Goal: Task Accomplishment & Management: Manage account settings

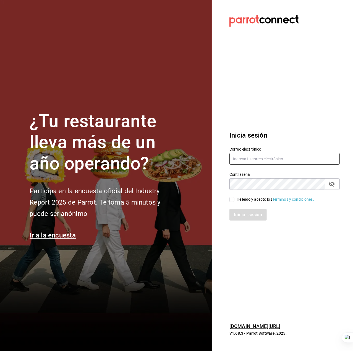
type input "[EMAIL_ADDRESS][DOMAIN_NAME]"
click at [247, 198] on div "He leído y acepto los Términos y condiciones." at bounding box center [276, 200] width 78 height 6
click at [235, 198] on input "He leído y acepto los Términos y condiciones." at bounding box center [232, 199] width 5 height 5
checkbox input "true"
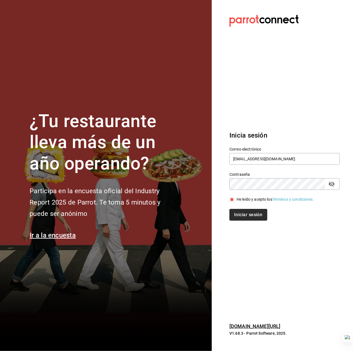
click at [244, 216] on button "Iniciar sesión" at bounding box center [249, 215] width 38 height 12
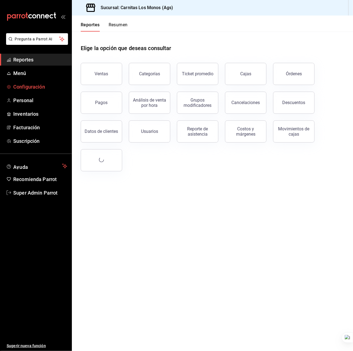
click at [39, 90] on span "Configuración" at bounding box center [40, 86] width 54 height 7
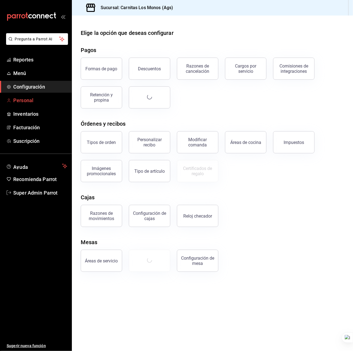
click at [27, 104] on link "Personal" at bounding box center [36, 100] width 72 height 12
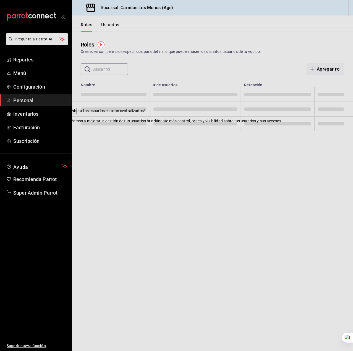
click at [76, 113] on icon at bounding box center [74, 111] width 4 height 4
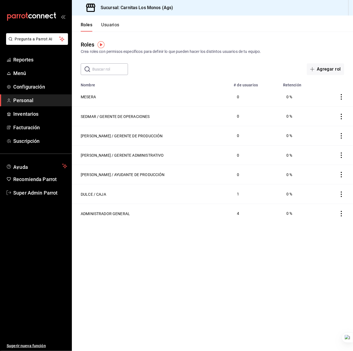
click at [106, 25] on button "Usuarios" at bounding box center [110, 26] width 18 height 9
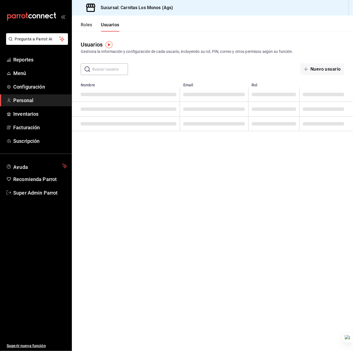
click at [89, 22] on button "Roles" at bounding box center [86, 26] width 11 height 9
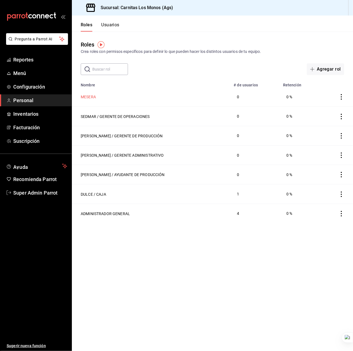
click at [92, 99] on button "MESERA" at bounding box center [88, 97] width 15 height 6
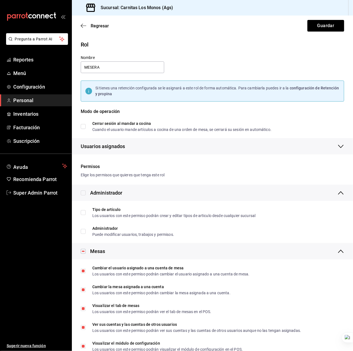
click at [218, 46] on div "Rol" at bounding box center [213, 44] width 264 height 8
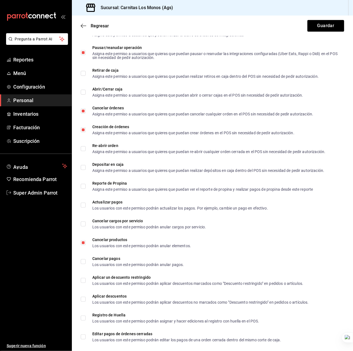
scroll to position [856, 0]
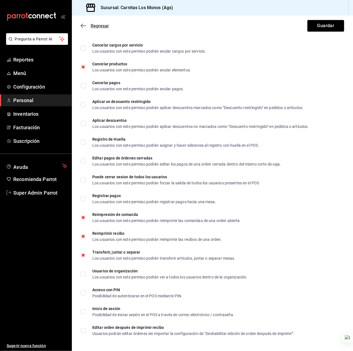
click at [92, 27] on span "Regresar" at bounding box center [100, 25] width 18 height 5
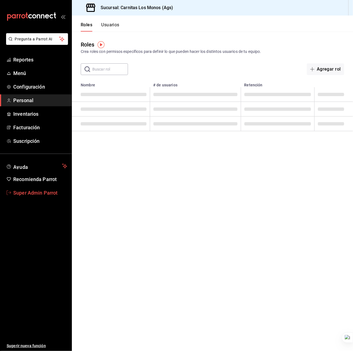
click at [29, 194] on span "Super Admin Parrot" at bounding box center [40, 192] width 54 height 7
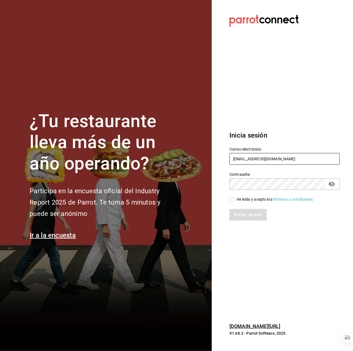
click at [248, 162] on input "carnitas@losmonos.com" at bounding box center [285, 159] width 110 height 12
type input "[EMAIL_ADDRESS][DOMAIN_NAME]"
click at [266, 200] on div "He leído y acepto los Términos y condiciones." at bounding box center [276, 200] width 78 height 6
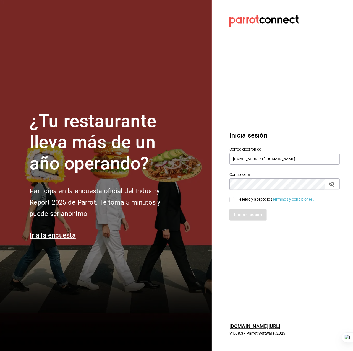
click at [235, 200] on input "He leído y acepto los Términos y condiciones." at bounding box center [232, 199] width 5 height 5
checkbox input "true"
click at [249, 215] on button "Iniciar sesión" at bounding box center [249, 215] width 38 height 12
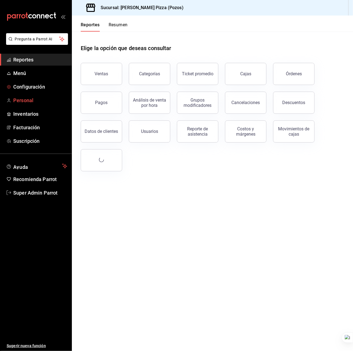
click at [20, 97] on span "Personal" at bounding box center [40, 100] width 54 height 7
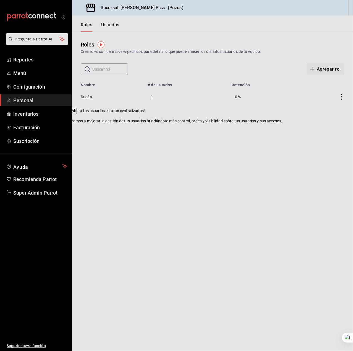
click at [76, 113] on icon at bounding box center [74, 111] width 4 height 4
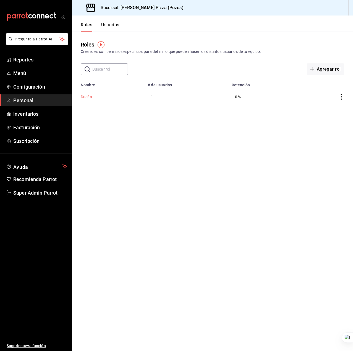
click at [86, 97] on button "Dueña" at bounding box center [86, 97] width 11 height 6
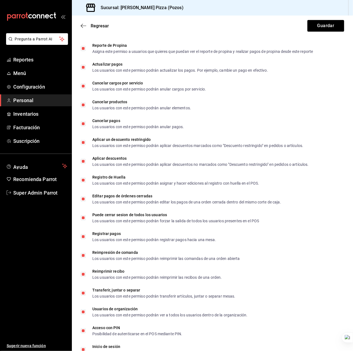
scroll to position [856, 0]
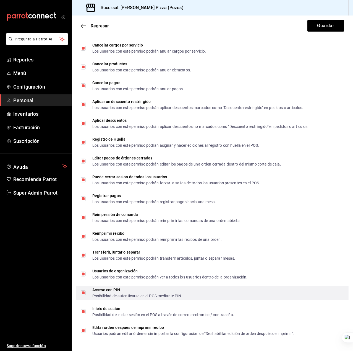
click at [84, 293] on input "Acceso con PIN Posibilidad de autenticarse en el POS mediante PIN." at bounding box center [83, 292] width 5 height 5
checkbox input "false"
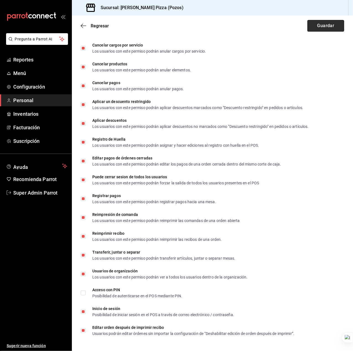
click at [308, 26] on button "Guardar" at bounding box center [326, 26] width 37 height 12
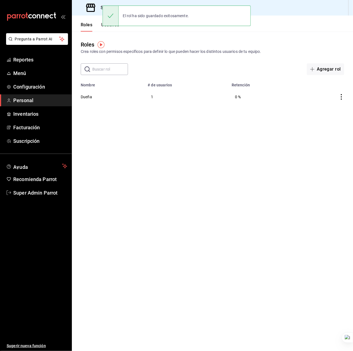
click at [104, 29] on button "Usuarios" at bounding box center [110, 26] width 18 height 9
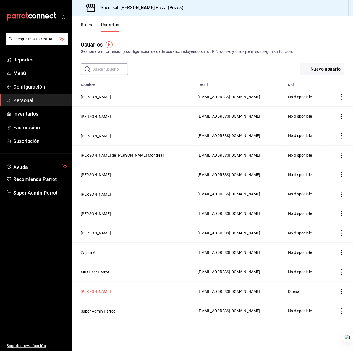
click at [91, 290] on button "[PERSON_NAME]" at bounding box center [96, 292] width 30 height 6
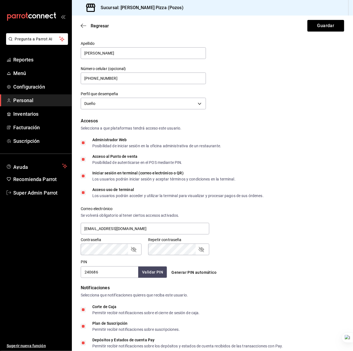
scroll to position [74, 0]
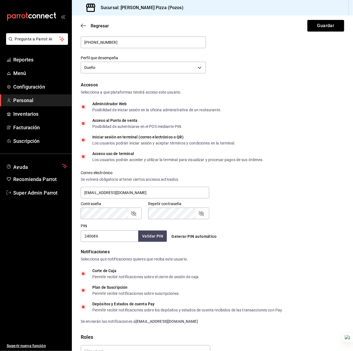
drag, startPoint x: 84, startPoint y: 235, endPoint x: 107, endPoint y: 239, distance: 23.2
click at [98, 236] on input "240686" at bounding box center [110, 236] width 58 height 12
click at [305, 226] on div "PIN 240686 Validar PIN ​ Generar PIN automático" at bounding box center [212, 231] width 266 height 20
click at [84, 26] on icon "button" at bounding box center [84, 25] width 6 height 5
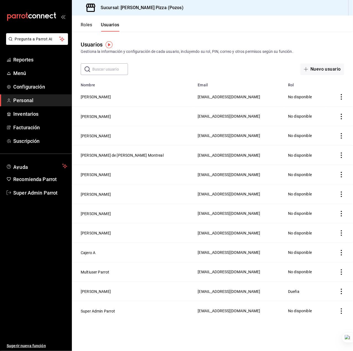
click at [88, 23] on button "Roles" at bounding box center [86, 26] width 11 height 9
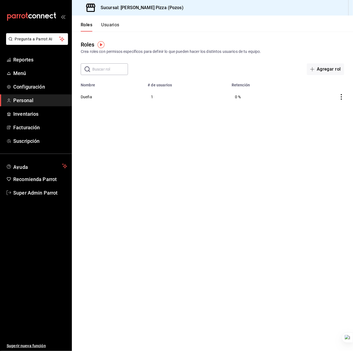
click at [114, 24] on button "Usuarios" at bounding box center [110, 26] width 18 height 9
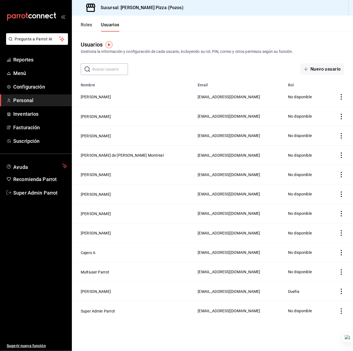
click at [87, 25] on button "Roles" at bounding box center [86, 26] width 11 height 9
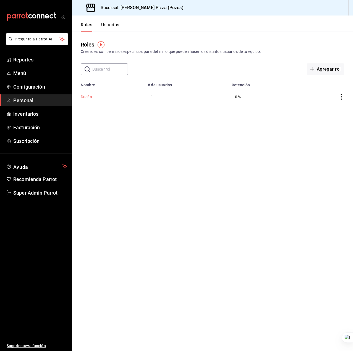
click at [91, 97] on button "Dueña" at bounding box center [86, 97] width 11 height 6
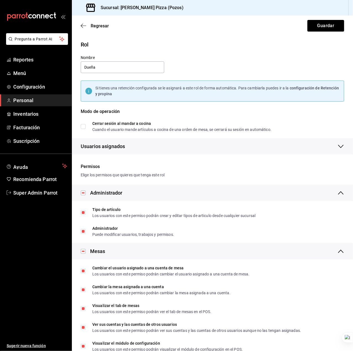
click at [196, 45] on div "Rol" at bounding box center [213, 44] width 264 height 8
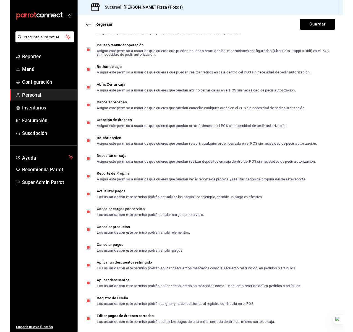
scroll to position [856, 0]
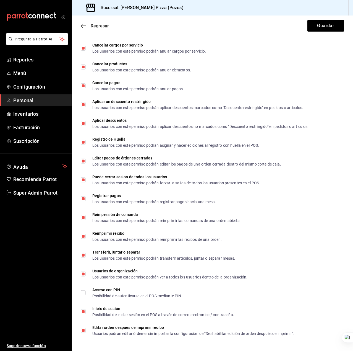
click at [90, 26] on span "Regresar" at bounding box center [95, 25] width 28 height 5
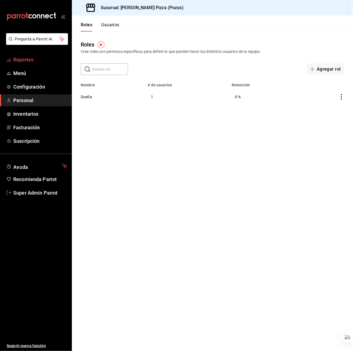
click at [30, 59] on span "Reportes" at bounding box center [40, 59] width 54 height 7
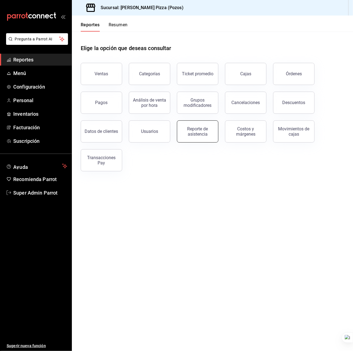
click at [186, 133] on div "Reporte de asistencia" at bounding box center [198, 131] width 34 height 11
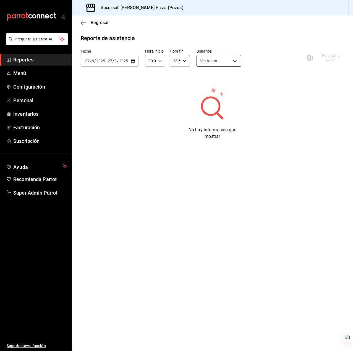
click at [221, 61] on body "Pregunta a Parrot AI Reportes Menú Configuración Personal Inventarios Facturaci…" at bounding box center [176, 175] width 353 height 351
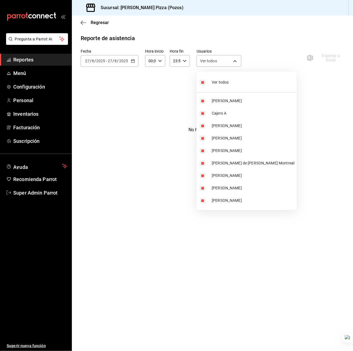
click at [257, 51] on div at bounding box center [176, 175] width 353 height 351
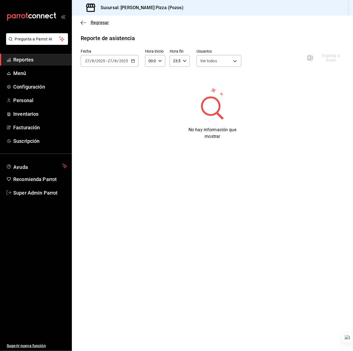
click at [88, 21] on span "Regresar" at bounding box center [95, 22] width 28 height 5
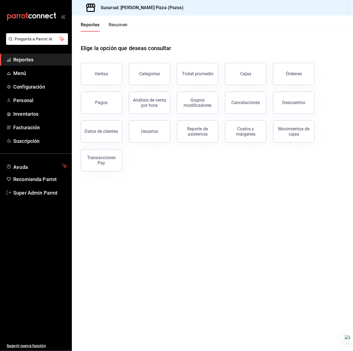
click at [200, 229] on main "Elige la opción que deseas consultar Ventas Categorías Ticket promedio Cajas Ór…" at bounding box center [213, 191] width 282 height 319
click at [91, 327] on main "Elige la opción que deseas consultar Ventas Categorías Ticket promedio Cajas Ór…" at bounding box center [213, 191] width 282 height 319
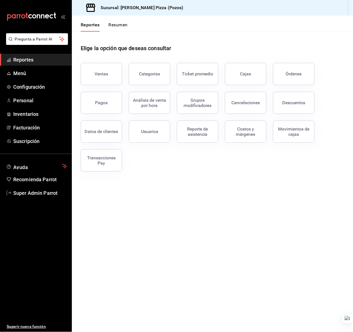
drag, startPoint x: 171, startPoint y: 286, endPoint x: 161, endPoint y: 286, distance: 10.5
click at [171, 286] on main "Elige la opción que deseas consultar Ventas Categorías Ticket promedio Cajas Ór…" at bounding box center [213, 182] width 282 height 300
click at [28, 72] on span "Menú" at bounding box center [40, 72] width 54 height 7
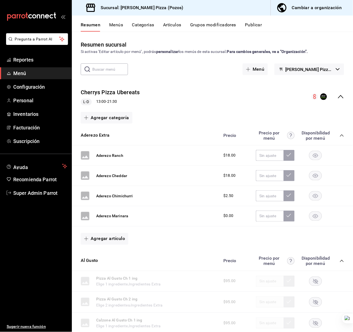
click at [115, 26] on button "Menús" at bounding box center [116, 26] width 14 height 9
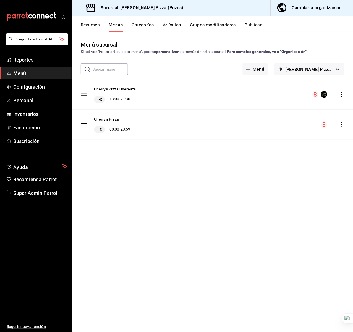
click at [173, 28] on button "Artículos" at bounding box center [172, 26] width 18 height 9
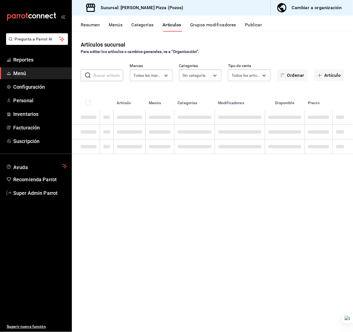
type input "ede8501c-4c99-40b2-9b0b-41561c3c1af2"
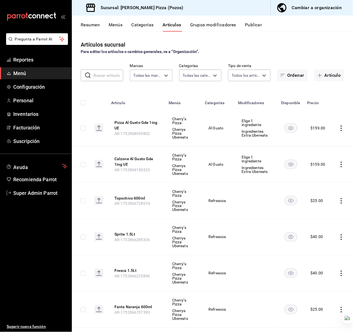
type input "d1a8cbef-9401-4d0d-8090-a9cd44a9d9c4,9d5da616-eb20-4e0c-a4b8-d08531b427cb,e2f6a…"
click at [143, 123] on button "Pizza Al Gusto Gde 1ing UE" at bounding box center [137, 125] width 44 height 11
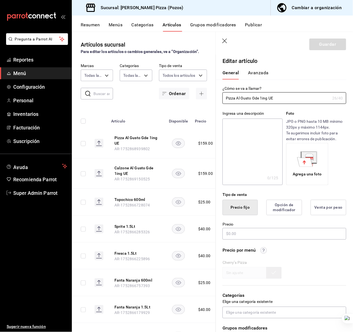
type input "$159.00"
click at [225, 41] on icon "button" at bounding box center [225, 40] width 5 height 5
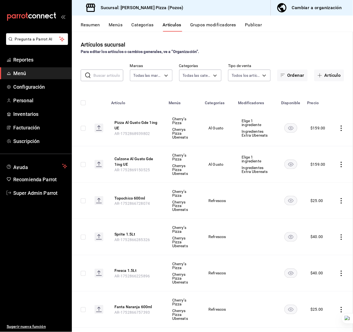
click at [90, 27] on button "Resumen" at bounding box center [90, 26] width 19 height 9
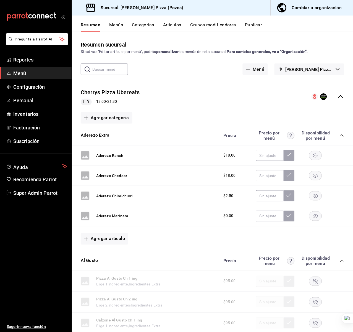
click at [338, 95] on icon "collapse-menu-row" at bounding box center [341, 96] width 7 height 7
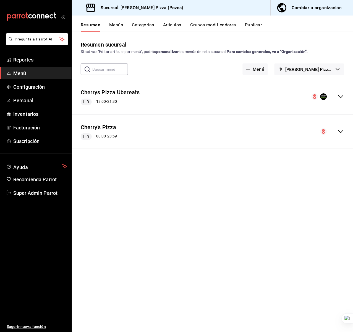
click at [341, 95] on icon "collapse-menu-row" at bounding box center [341, 96] width 7 height 7
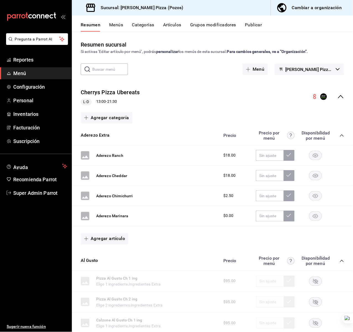
click at [114, 28] on button "Menús" at bounding box center [116, 26] width 14 height 9
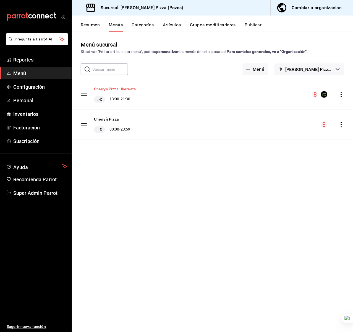
click at [117, 89] on button "Cherrys Pizza Ubereats" at bounding box center [115, 89] width 42 height 6
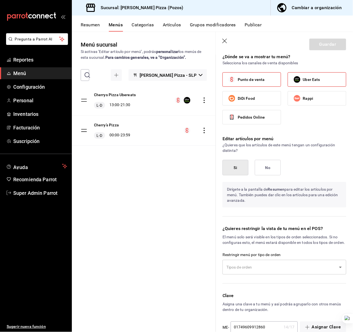
scroll to position [277, 0]
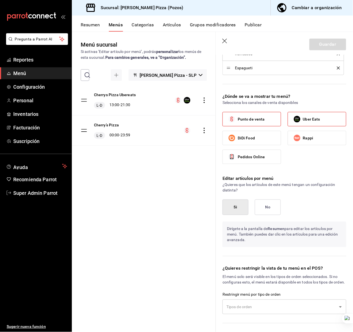
drag, startPoint x: 255, startPoint y: 137, endPoint x: 260, endPoint y: 127, distance: 12.0
click at [254, 122] on span "Punto de venta" at bounding box center [251, 119] width 27 height 6
click at [265, 126] on label "Punto de venta" at bounding box center [252, 119] width 58 height 14
click at [238, 125] on input "Punto de venta" at bounding box center [232, 119] width 12 height 12
checkbox input "false"
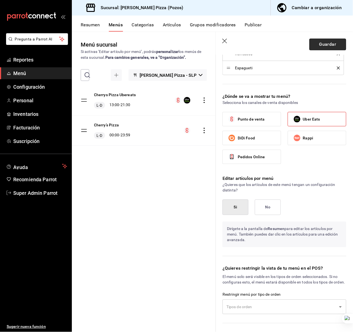
click at [313, 47] on button "Guardar" at bounding box center [328, 44] width 37 height 12
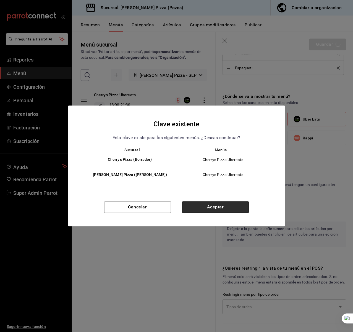
click at [201, 203] on button "Aceptar" at bounding box center [215, 207] width 67 height 12
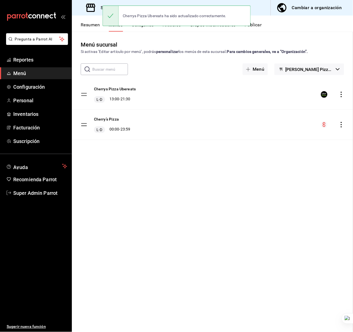
click at [89, 23] on button "Resumen" at bounding box center [90, 26] width 19 height 9
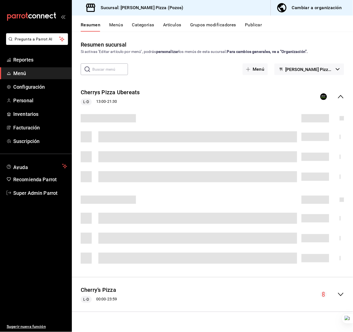
click at [227, 96] on div "Cherrys Pizza Ubereats L-D 13:00 - 21:30" at bounding box center [213, 97] width 282 height 26
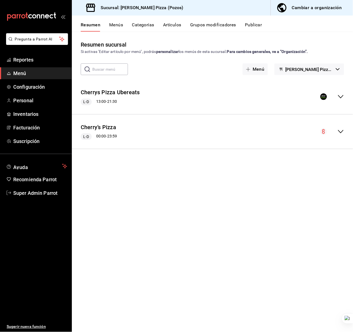
click at [192, 99] on div "Cherrys Pizza Ubereats L-D 13:00 - 21:30" at bounding box center [213, 97] width 282 height 26
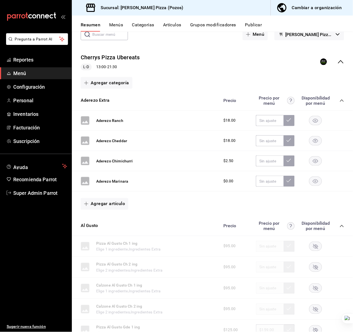
scroll to position [37, 0]
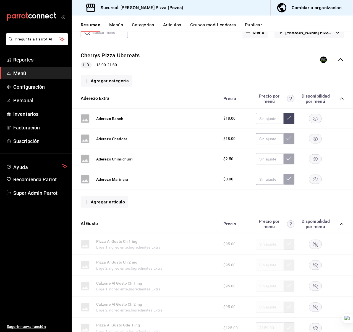
click at [267, 115] on input "text" at bounding box center [270, 118] width 28 height 11
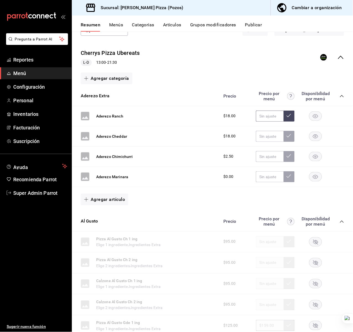
scroll to position [0, 0]
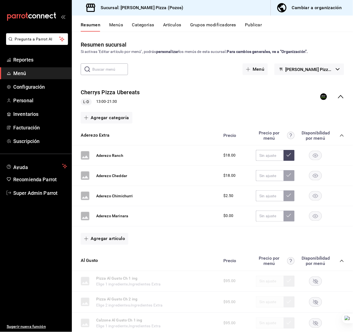
click at [174, 26] on button "Artículos" at bounding box center [172, 26] width 18 height 9
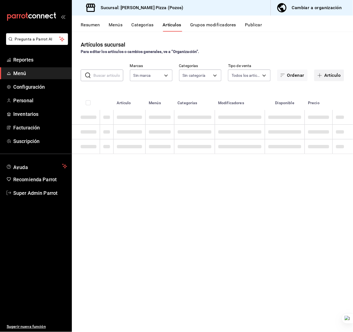
type input "ede8501c-4c99-40b2-9b0b-41561c3c1af2"
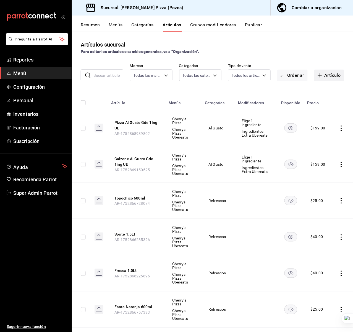
type input "d1a8cbef-9401-4d0d-8090-a9cd44a9d9c4,9d5da616-eb20-4e0c-a4b8-d08531b427cb,e2f6a…"
click at [327, 78] on button "Artículo" at bounding box center [330, 75] width 30 height 12
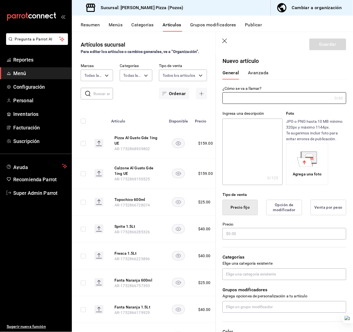
type input "AR-1756314089536"
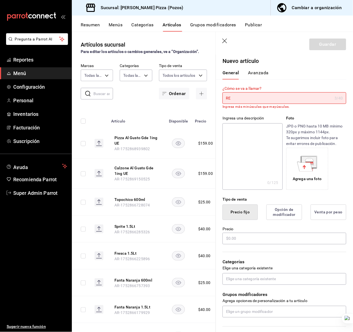
type input "R"
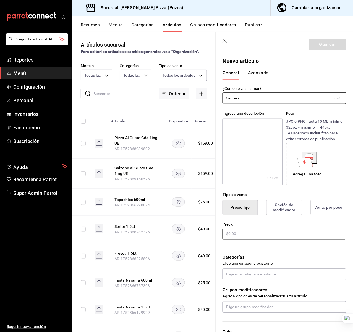
type input "Cerveza"
click at [285, 236] on input "text" at bounding box center [285, 234] width 124 height 12
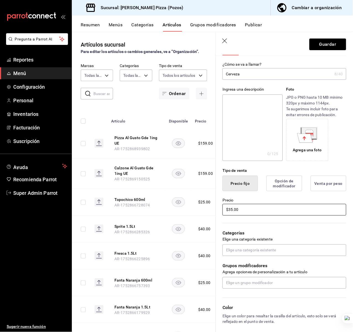
scroll to position [37, 0]
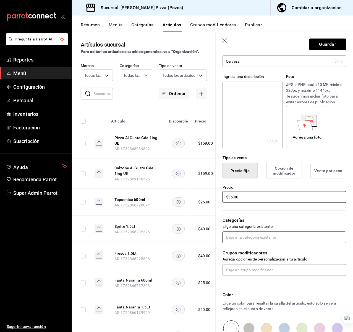
type input "$35.00"
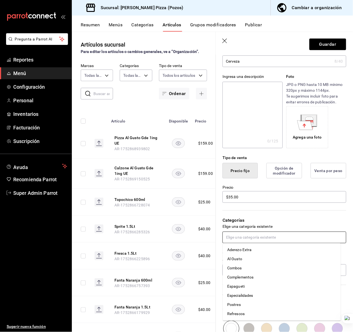
click at [268, 241] on input "text" at bounding box center [285, 237] width 124 height 12
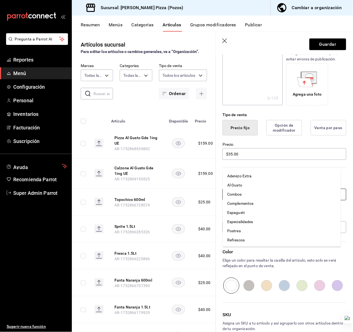
scroll to position [111, 0]
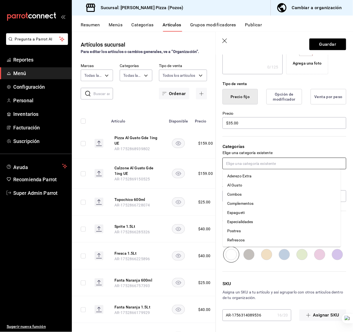
click at [242, 238] on li "Refrescos" at bounding box center [282, 239] width 118 height 9
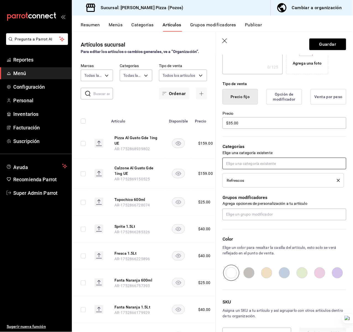
scroll to position [129, 0]
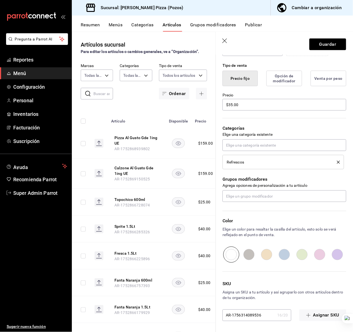
click at [224, 39] on icon "button" at bounding box center [226, 41] width 6 height 6
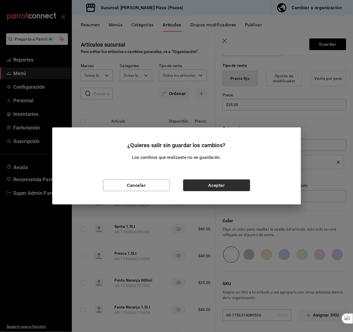
click at [199, 182] on button "Aceptar" at bounding box center [217, 185] width 67 height 12
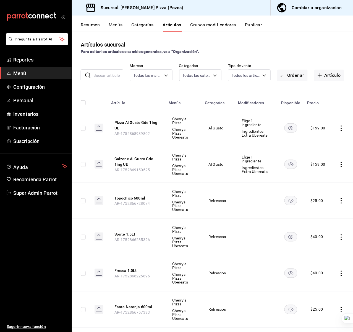
click at [143, 25] on button "Categorías" at bounding box center [143, 26] width 22 height 9
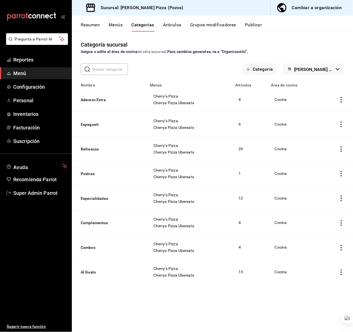
click at [89, 28] on button "Resumen" at bounding box center [90, 26] width 19 height 9
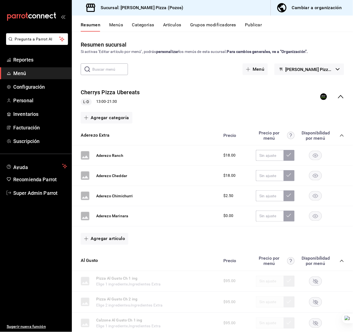
click at [340, 135] on div "Aderezo Extra Precio Precio por menú Disponibilidad por menú" at bounding box center [213, 136] width 282 height 20
click at [340, 134] on icon "collapse-category-row" at bounding box center [342, 135] width 4 height 4
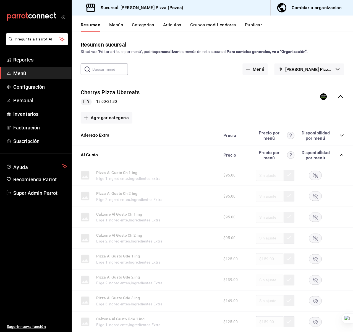
click at [340, 155] on icon "collapse-category-row" at bounding box center [342, 155] width 4 height 4
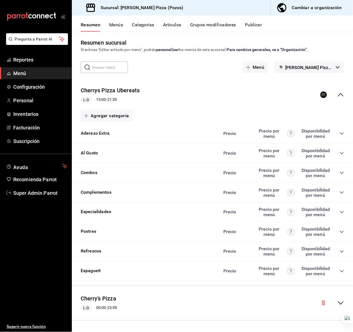
scroll to position [3, 0]
click at [335, 298] on div "Cherry’s Pizza L-D 00:00 - 23:59" at bounding box center [213, 303] width 282 height 26
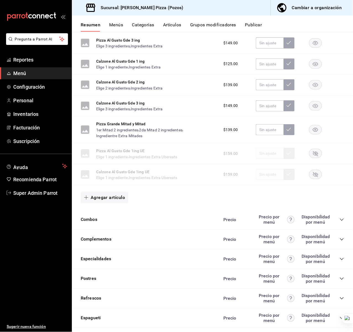
scroll to position [585, 0]
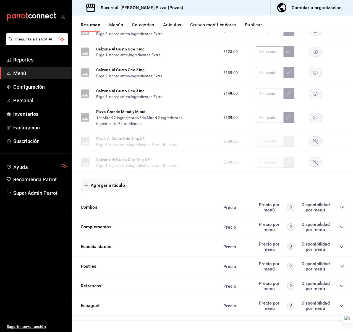
click at [340, 284] on icon "collapse-category-row" at bounding box center [342, 286] width 4 height 4
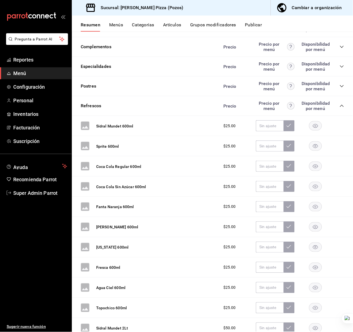
scroll to position [770, 0]
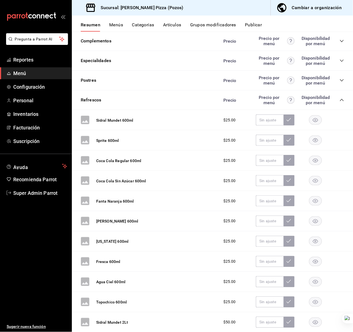
click at [310, 222] on rect "button" at bounding box center [316, 220] width 13 height 9
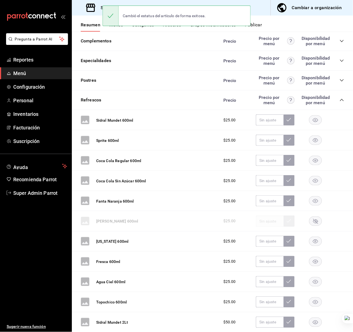
click at [310, 222] on rect "button" at bounding box center [316, 220] width 13 height 9
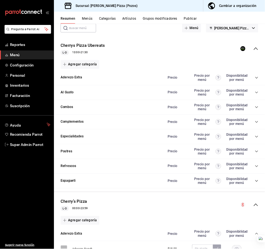
scroll to position [0, 0]
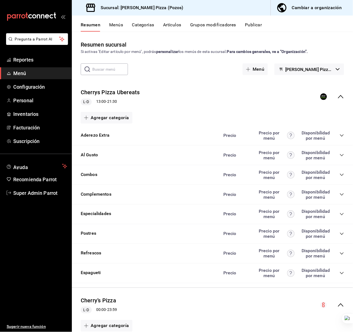
click at [148, 28] on button "Categorías" at bounding box center [143, 26] width 22 height 9
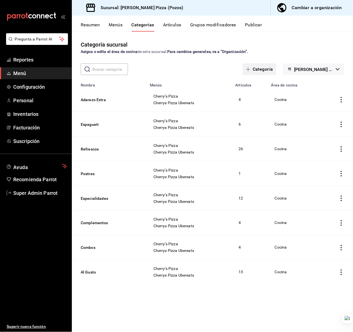
click at [251, 72] on button "Categoría" at bounding box center [260, 69] width 34 height 12
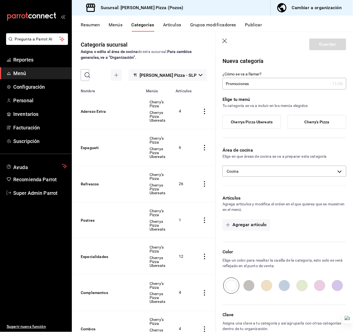
click at [296, 121] on label "Cherry’s Pizza" at bounding box center [317, 121] width 58 height 13
click at [0, 0] on input "Cherry’s Pizza" at bounding box center [0, 0] width 0 height 0
click at [273, 81] on input "Promociones" at bounding box center [277, 83] width 108 height 11
click at [314, 123] on span "Cherry’s Pizza" at bounding box center [317, 122] width 25 height 5
click at [0, 0] on input "Cherry’s Pizza" at bounding box center [0, 0] width 0 height 0
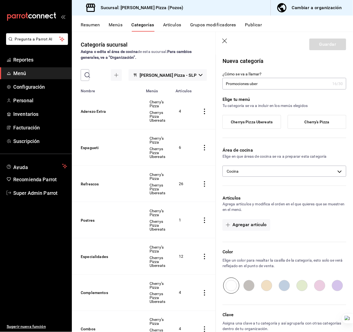
click at [267, 121] on span "Cherrys Pizza Ubereats" at bounding box center [252, 122] width 42 height 5
click at [0, 0] on input "Cherrys Pizza Ubereats" at bounding box center [0, 0] width 0 height 0
click at [252, 84] on input "Promociones uber" at bounding box center [277, 83] width 108 height 11
type input "Promociones Uber"
click at [225, 39] on icon "button" at bounding box center [226, 41] width 6 height 6
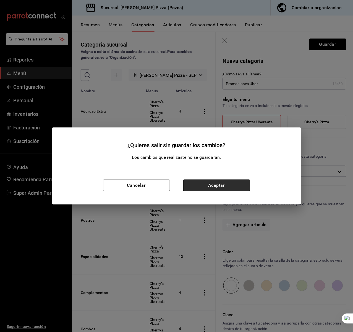
click at [203, 187] on button "Aceptar" at bounding box center [217, 185] width 67 height 12
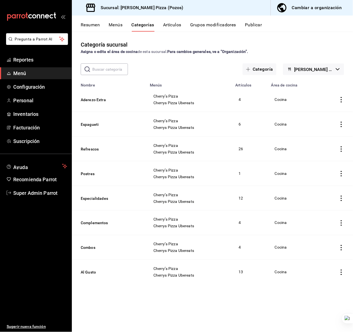
click at [161, 52] on div "Asigna o edita el área de cocina de esta sucursal. Para cambios generales, ve a…" at bounding box center [213, 52] width 264 height 6
click at [162, 52] on div "Asigna o edita el área de cocina de esta sucursal. Para cambios generales, ve a…" at bounding box center [213, 52] width 264 height 6
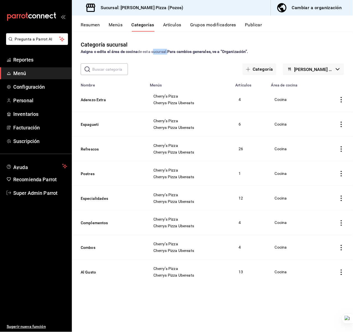
click at [162, 52] on div "Asigna o edita el área de cocina de esta sucursal. Para cambios generales, ve a…" at bounding box center [213, 52] width 264 height 6
click at [179, 50] on strong "Para cambios generales, ve a “Organización”." at bounding box center [207, 51] width 81 height 4
click at [180, 50] on strong "Para cambios generales, ve a “Organización”." at bounding box center [207, 51] width 81 height 4
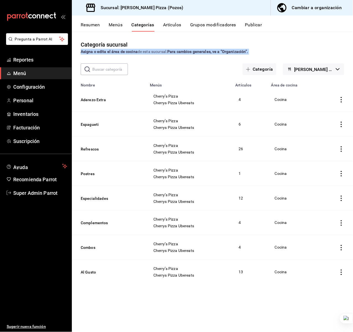
click at [181, 50] on strong "Para cambios generales, ve a “Organización”." at bounding box center [207, 51] width 81 height 4
click at [186, 49] on strong "Para cambios generales, ve a “Organización”." at bounding box center [207, 51] width 81 height 4
click at [196, 49] on strong "Para cambios generales, ve a “Organización”." at bounding box center [207, 51] width 81 height 4
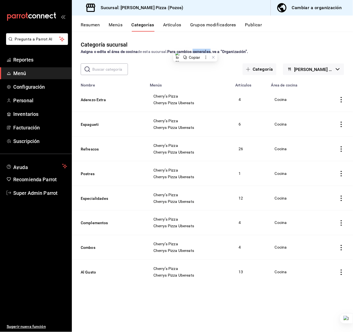
click at [198, 49] on strong "Para cambios generales, ve a “Organización”." at bounding box center [207, 51] width 81 height 4
click at [195, 50] on strong "Para cambios generales, ve a “Organización”." at bounding box center [207, 51] width 81 height 4
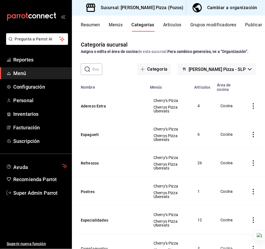
click at [133, 51] on strong "Asigna o edita el área de cocina" at bounding box center [109, 51] width 57 height 4
click at [115, 50] on strong "Asigna o edita el área de cocina" at bounding box center [109, 51] width 57 height 4
click at [100, 50] on strong "Asigna o edita el área de cocina" at bounding box center [109, 51] width 57 height 4
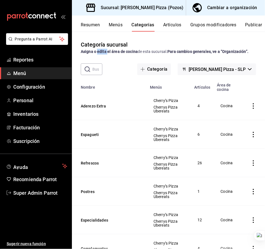
click at [100, 50] on strong "Asigna o edita el área de cocina" at bounding box center [109, 51] width 57 height 4
click at [127, 50] on strong "Asigna o edita el área de cocina" at bounding box center [109, 51] width 57 height 4
click at [146, 49] on div "Asigna o edita el área de cocina de esta sucursal. Para cambios generales, ve a…" at bounding box center [169, 52] width 176 height 6
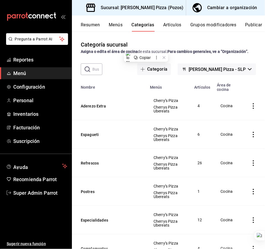
click at [150, 45] on div "Categoría sucursal Asigna o edita el área de cocina de esta sucursal. Para camb…" at bounding box center [168, 47] width 193 height 14
click at [29, 211] on ul "Sugerir nueva función" at bounding box center [36, 224] width 72 height 50
click at [38, 232] on ul "Sugerir nueva función" at bounding box center [36, 224] width 72 height 50
